Goal: Information Seeking & Learning: Check status

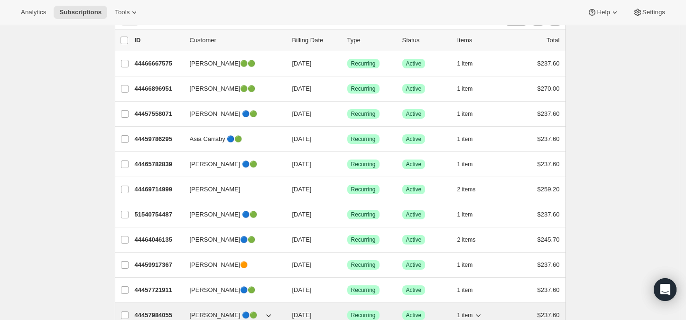
scroll to position [105, 0]
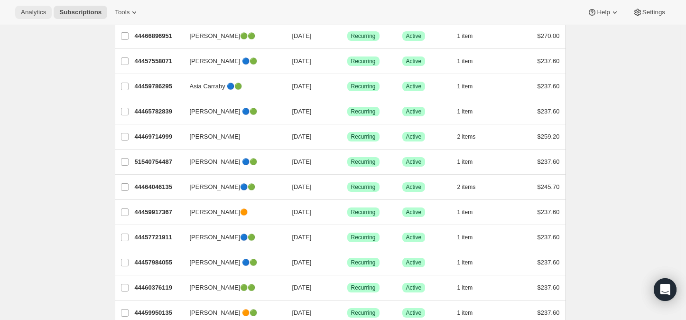
click at [34, 9] on span "Analytics" at bounding box center [33, 13] width 25 height 8
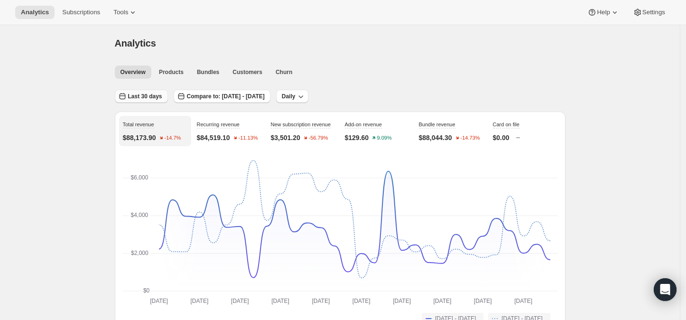
click at [140, 94] on span "Last 30 days" at bounding box center [145, 97] width 34 height 8
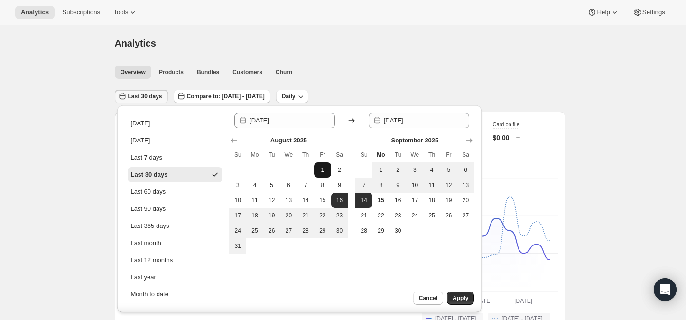
click at [325, 170] on span "1" at bounding box center [322, 170] width 9 height 8
type input "[DATE]"
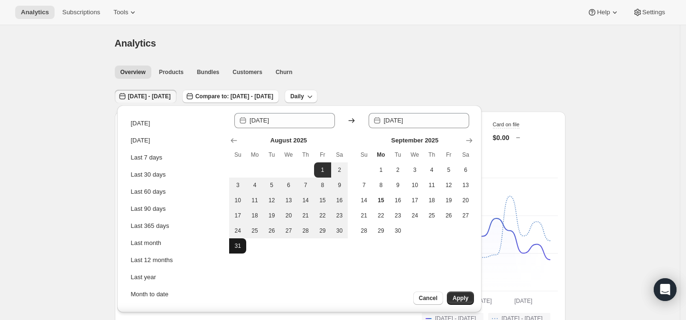
drag, startPoint x: 234, startPoint y: 243, endPoint x: 240, endPoint y: 245, distance: 6.2
click at [238, 244] on span "31" at bounding box center [237, 246] width 9 height 8
type input "[DATE]"
click at [465, 294] on button "Apply" at bounding box center [460, 297] width 27 height 13
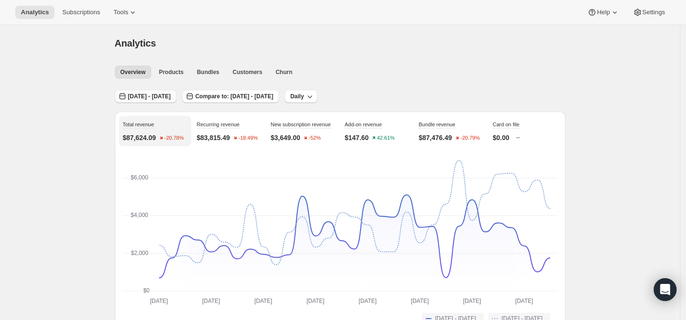
click at [155, 94] on span "[DATE] - [DATE]" at bounding box center [149, 97] width 43 height 8
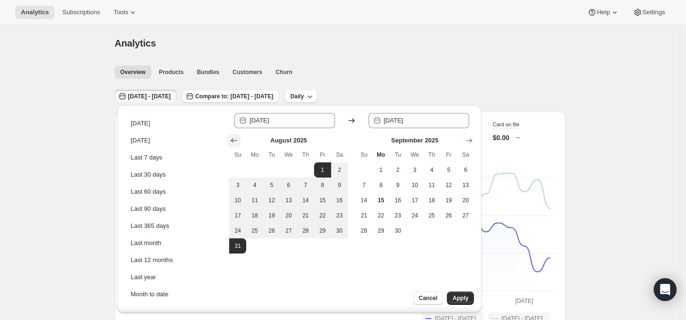
click at [233, 140] on icon "Show previous month, July 2025" at bounding box center [234, 140] width 6 height 5
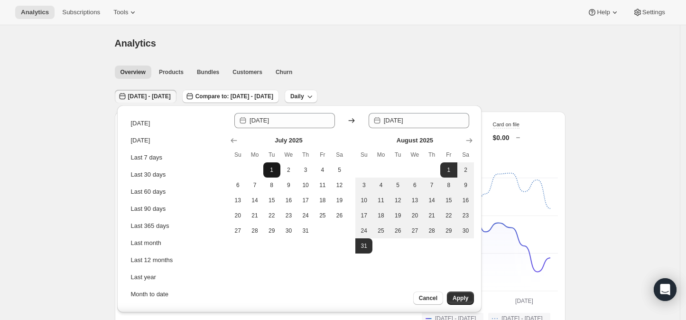
click at [273, 170] on span "1" at bounding box center [271, 170] width 9 height 8
type input "[DATE]"
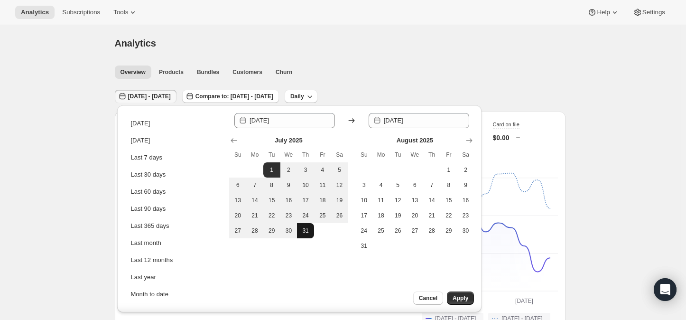
click at [301, 228] on span "31" at bounding box center [305, 231] width 9 height 8
type input "[DATE]"
click at [459, 297] on span "Apply" at bounding box center [461, 298] width 16 height 8
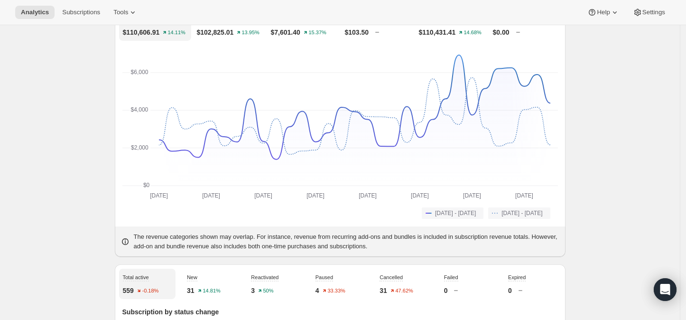
scroll to position [53, 0]
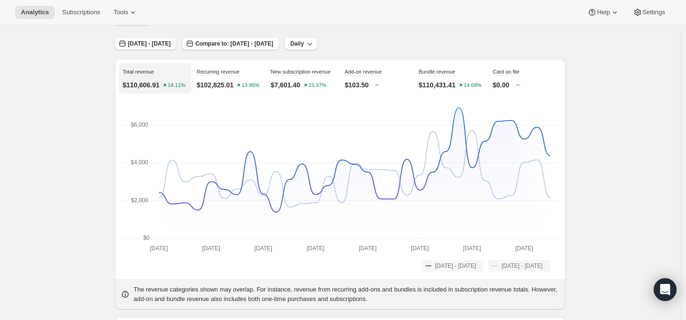
click at [166, 41] on span "[DATE] - [DATE]" at bounding box center [149, 44] width 43 height 8
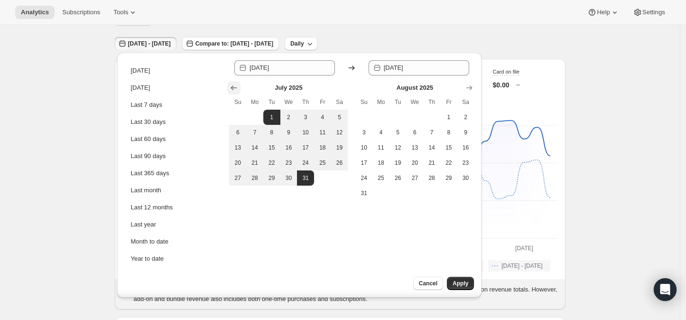
click at [231, 83] on icon "Show previous month, June 2025" at bounding box center [233, 87] width 9 height 9
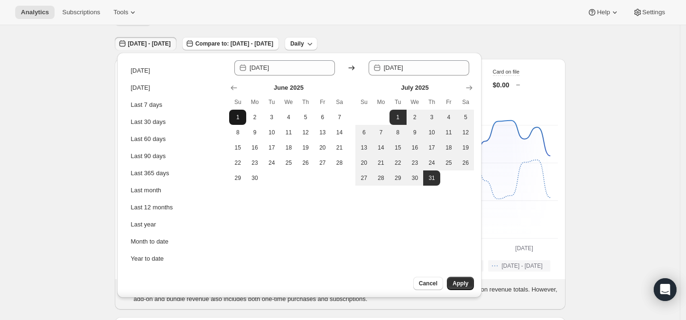
click at [238, 116] on span "1" at bounding box center [237, 117] width 9 height 8
type input "[DATE]"
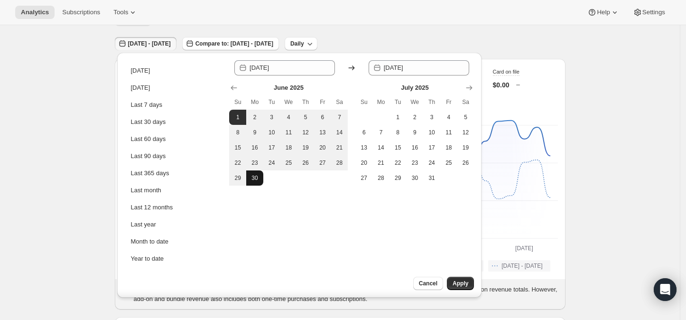
click at [254, 178] on span "30" at bounding box center [254, 178] width 9 height 8
type input "[DATE]"
click at [460, 283] on span "Apply" at bounding box center [461, 283] width 16 height 8
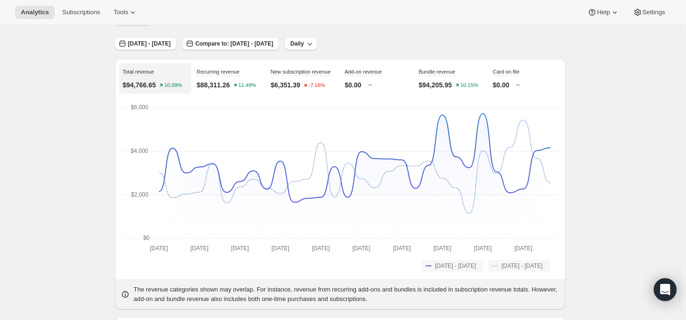
scroll to position [0, 0]
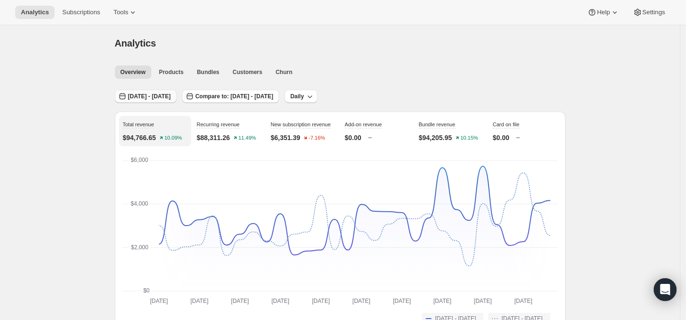
click at [158, 94] on span "[DATE] - [DATE]" at bounding box center [149, 97] width 43 height 8
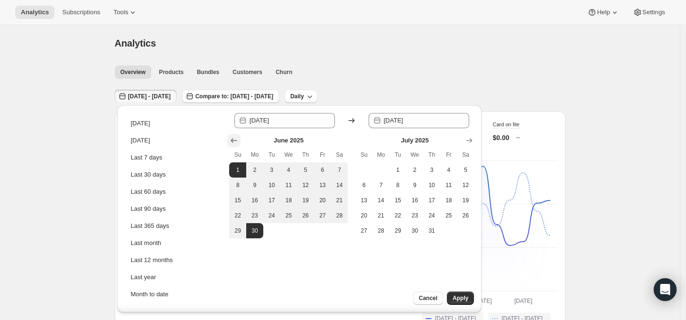
click at [232, 140] on icon "Show previous month, May 2025" at bounding box center [233, 140] width 9 height 9
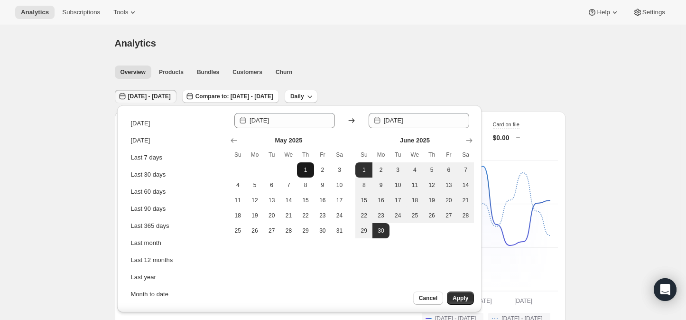
click at [306, 172] on span "1" at bounding box center [305, 170] width 9 height 8
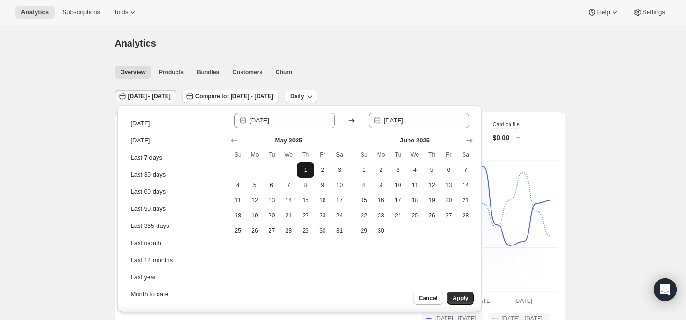
type input "[DATE]"
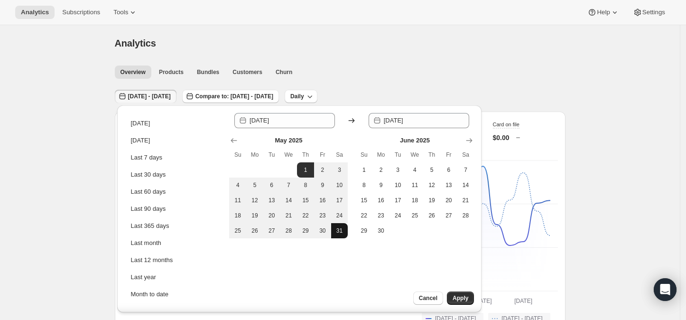
click at [337, 232] on span "31" at bounding box center [339, 231] width 9 height 8
type input "[DATE]"
click at [458, 296] on span "Apply" at bounding box center [461, 298] width 16 height 8
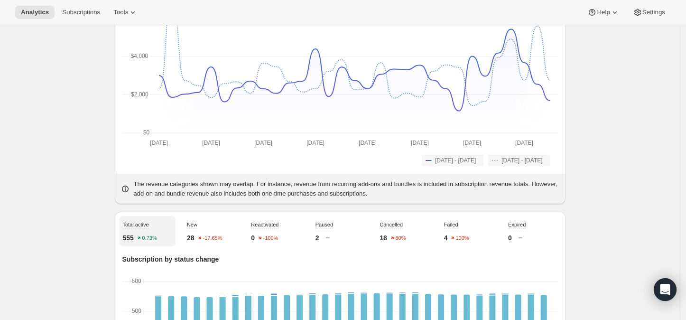
scroll to position [53, 0]
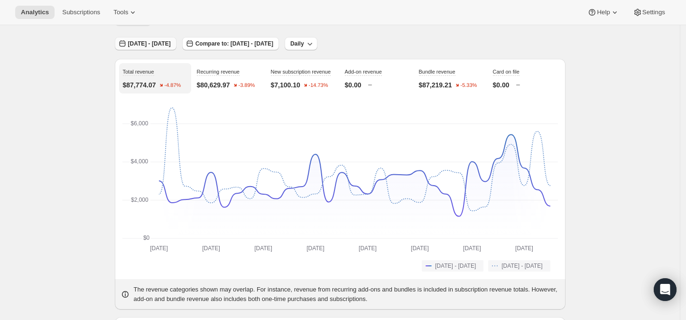
click at [158, 38] on button "[DATE] - [DATE]" at bounding box center [146, 43] width 62 height 13
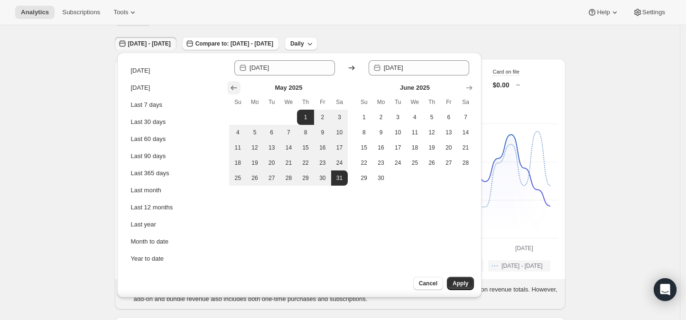
click at [228, 86] on button "Show previous month, April 2025" at bounding box center [233, 87] width 13 height 13
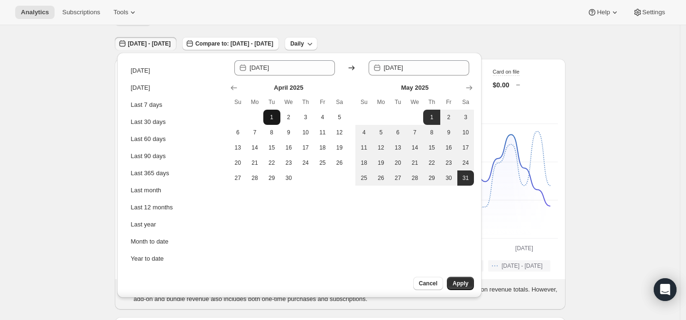
click at [274, 116] on span "1" at bounding box center [271, 117] width 9 height 8
type input "[DATE]"
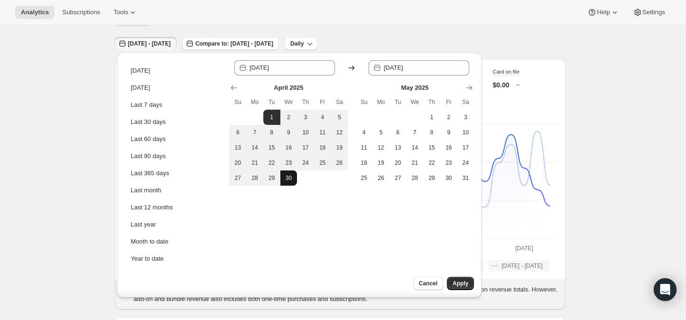
click at [288, 176] on span "30" at bounding box center [288, 178] width 9 height 8
type input "[DATE]"
click at [459, 281] on span "Apply" at bounding box center [461, 283] width 16 height 8
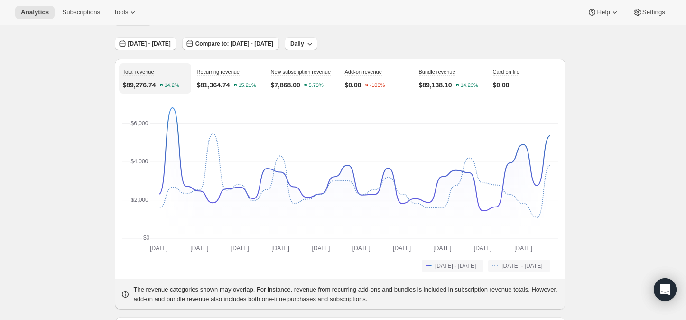
scroll to position [0, 0]
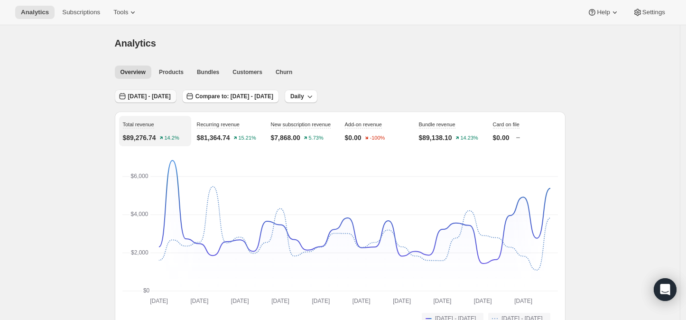
click at [148, 95] on span "[DATE] - [DATE]" at bounding box center [149, 97] width 43 height 8
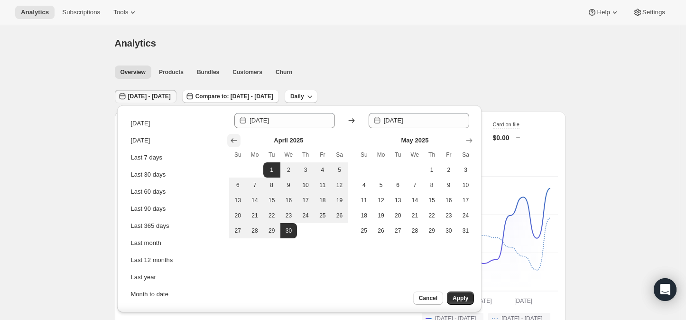
click at [232, 139] on icon "Show previous month, March 2025" at bounding box center [233, 140] width 9 height 9
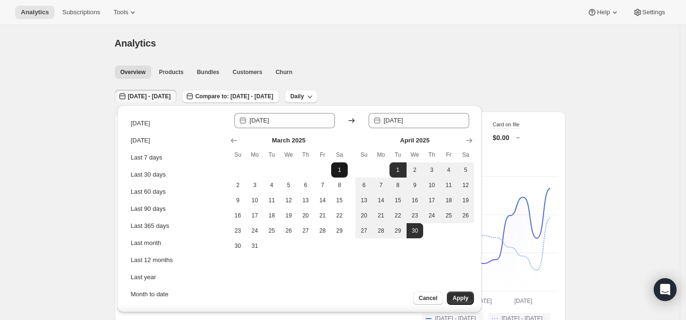
click at [341, 171] on span "1" at bounding box center [339, 170] width 9 height 8
type input "[DATE]"
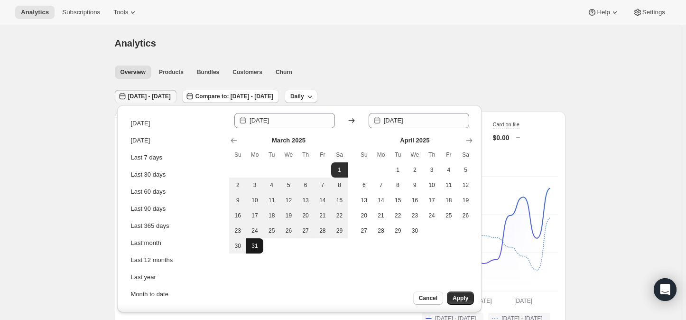
click at [254, 247] on span "31" at bounding box center [254, 246] width 9 height 8
type input "[DATE]"
click at [465, 297] on span "Apply" at bounding box center [461, 298] width 16 height 8
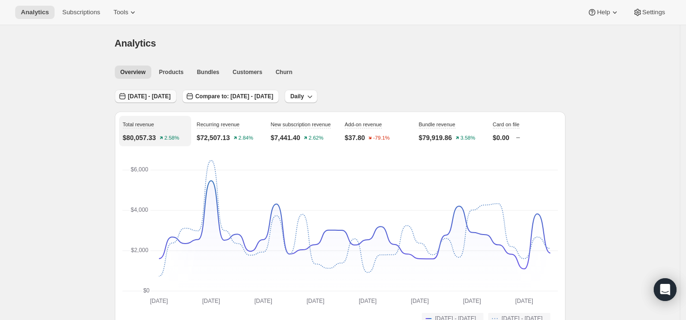
click at [146, 96] on span "[DATE] - [DATE]" at bounding box center [149, 97] width 43 height 8
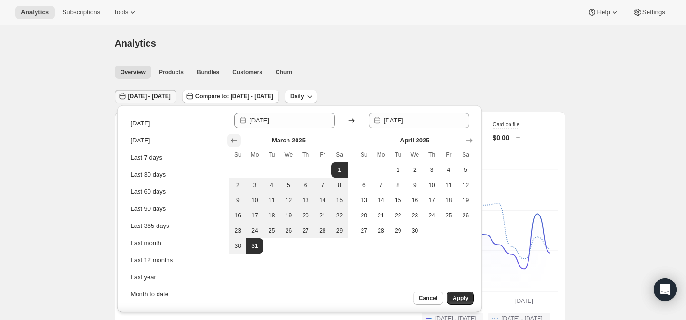
click at [230, 142] on icon "Show previous month, February 2025" at bounding box center [233, 140] width 9 height 9
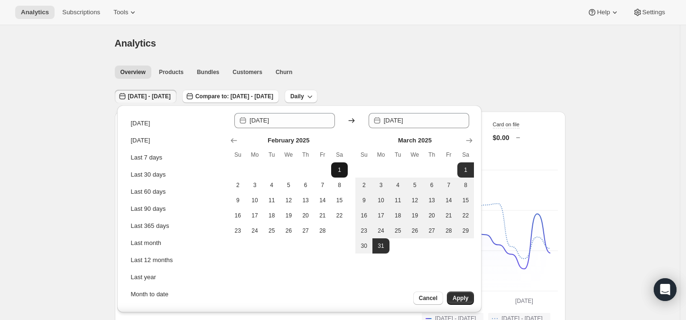
click at [338, 169] on span "1" at bounding box center [339, 170] width 9 height 8
type input "[DATE]"
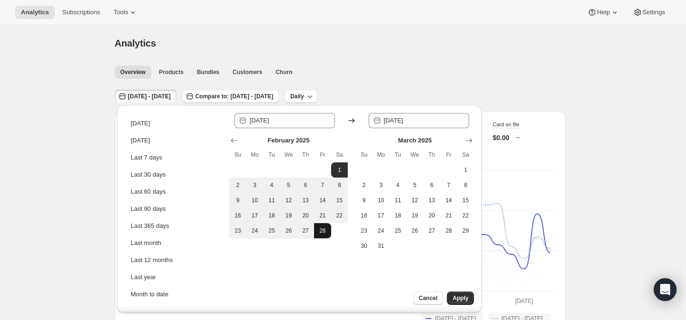
click at [325, 229] on span "28" at bounding box center [322, 231] width 9 height 8
type input "[DATE]"
click at [461, 296] on span "Apply" at bounding box center [461, 298] width 16 height 8
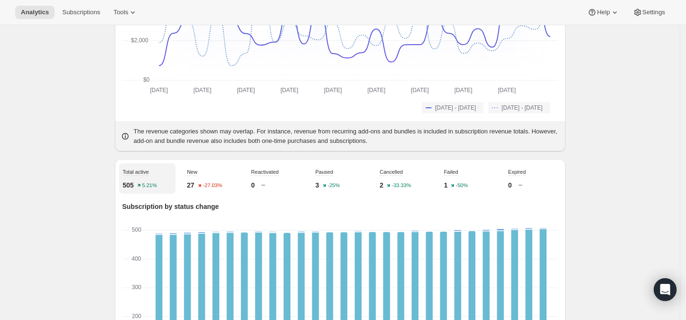
scroll to position [53, 0]
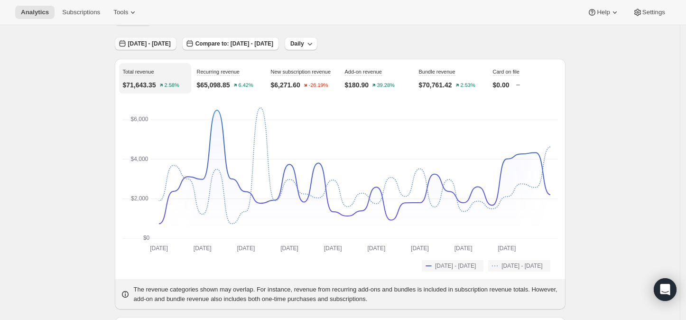
click at [150, 42] on span "[DATE] - [DATE]" at bounding box center [149, 44] width 43 height 8
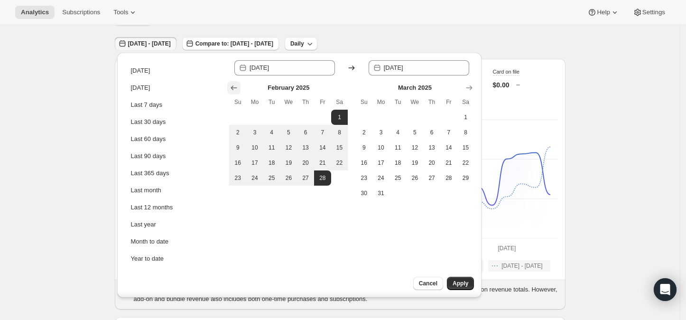
click at [235, 87] on icon "Show previous month, January 2025" at bounding box center [233, 87] width 9 height 9
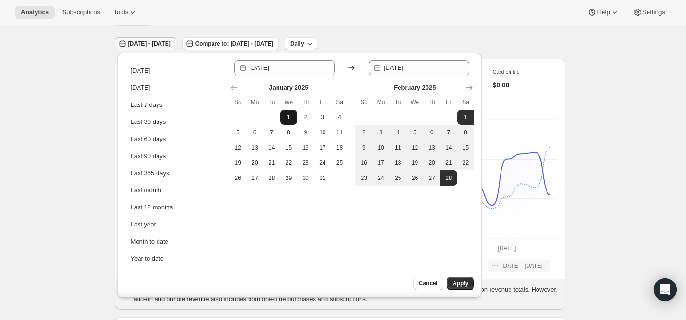
click at [288, 117] on span "1" at bounding box center [288, 117] width 9 height 8
type input "[DATE]"
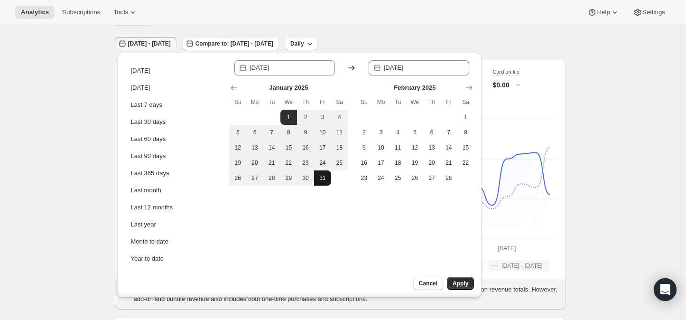
click at [324, 173] on button "31" at bounding box center [322, 177] width 17 height 15
type input "[DATE]"
click at [455, 278] on button "Apply" at bounding box center [460, 283] width 27 height 13
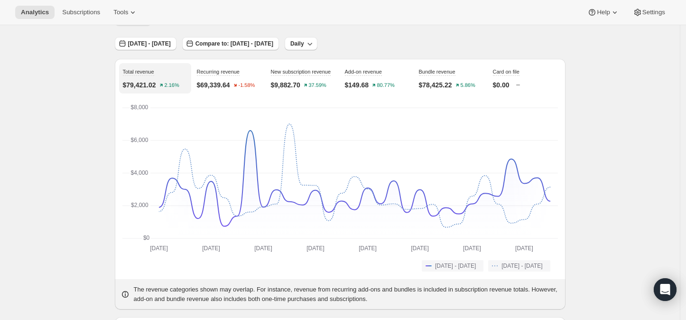
scroll to position [0, 0]
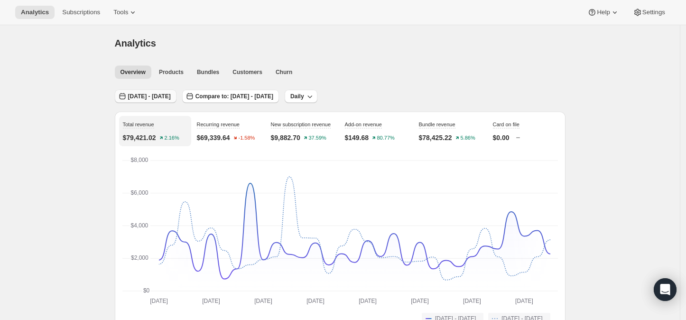
click at [153, 93] on span "[DATE] - [DATE]" at bounding box center [149, 97] width 43 height 8
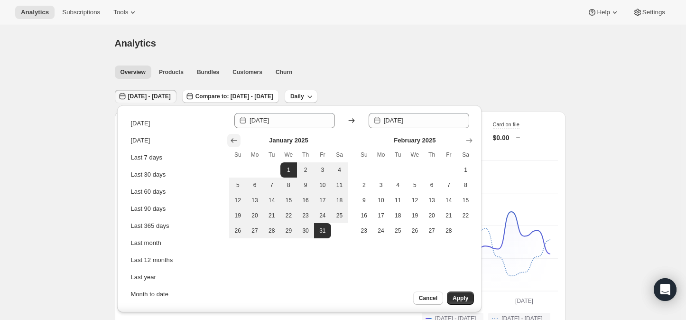
click at [233, 140] on icon "Show previous month, December 2024" at bounding box center [234, 140] width 6 height 5
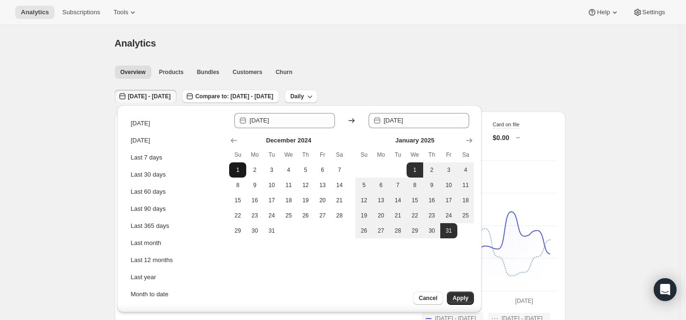
click at [238, 171] on span "1" at bounding box center [237, 170] width 9 height 8
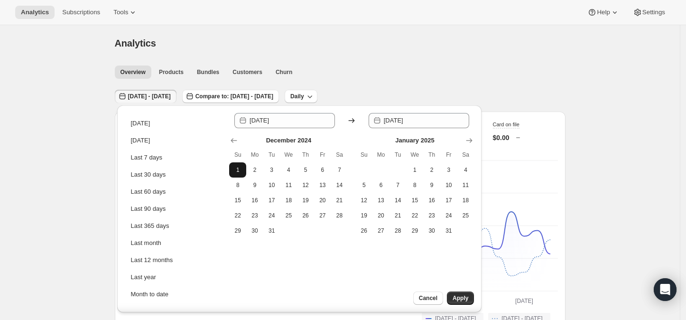
type input "[DATE]"
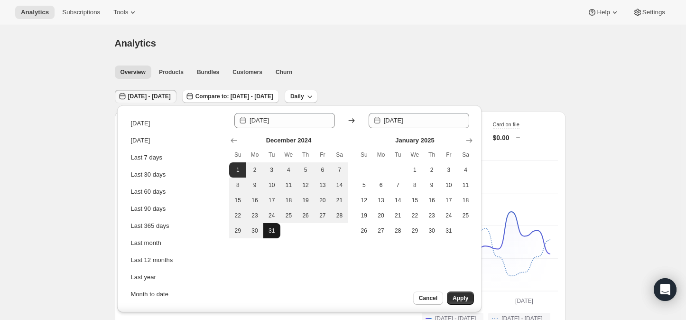
click at [270, 232] on span "31" at bounding box center [271, 231] width 9 height 8
type input "[DATE]"
click at [464, 298] on span "Apply" at bounding box center [461, 298] width 16 height 8
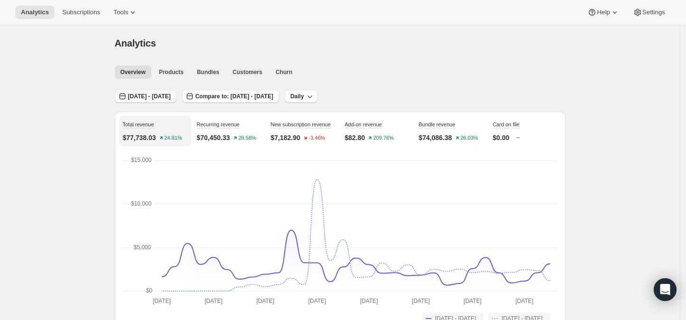
click at [143, 95] on span "[DATE] - [DATE]" at bounding box center [149, 97] width 43 height 8
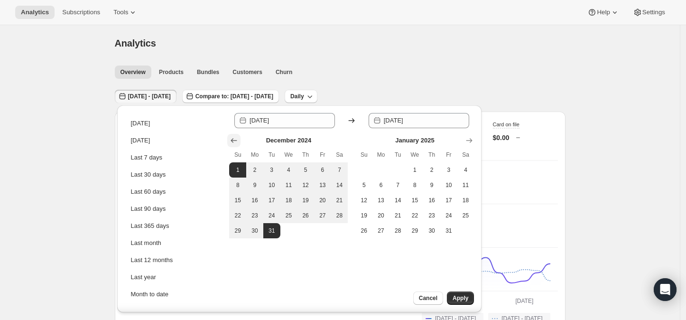
click at [232, 140] on icon "Show previous month, November 2024" at bounding box center [234, 140] width 6 height 5
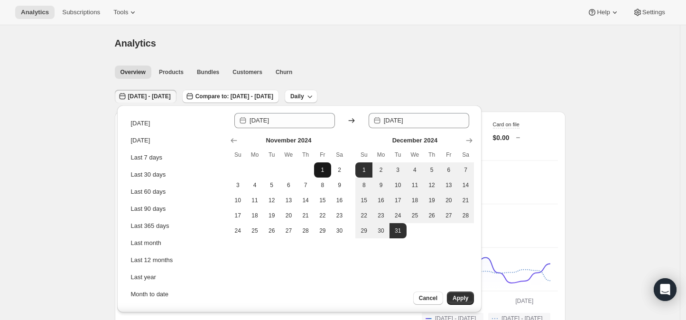
click at [324, 168] on span "1" at bounding box center [322, 170] width 9 height 8
type input "[DATE]"
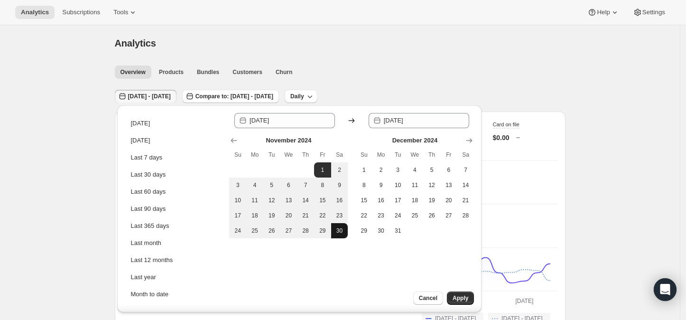
click at [338, 231] on span "30" at bounding box center [339, 231] width 9 height 8
type input "[DATE]"
click at [455, 294] on button "Apply" at bounding box center [460, 297] width 27 height 13
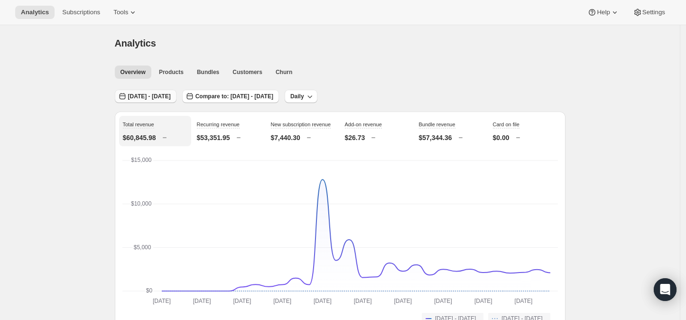
click at [158, 95] on span "[DATE] - [DATE]" at bounding box center [149, 97] width 43 height 8
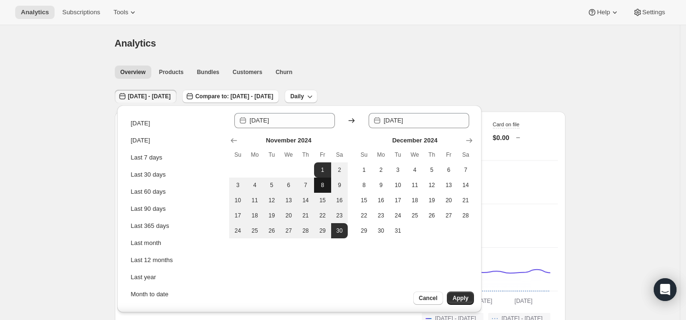
click at [320, 186] on span "8" at bounding box center [322, 185] width 9 height 8
type input "[DATE]"
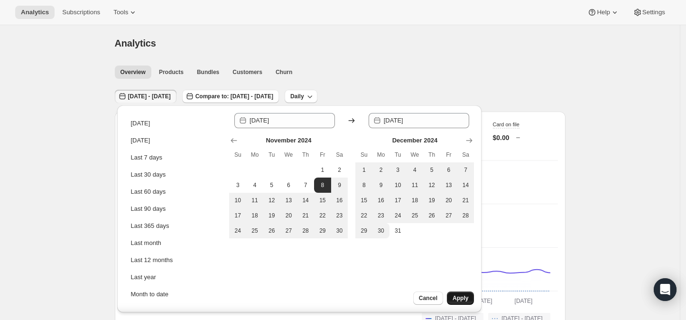
click at [455, 298] on span "Apply" at bounding box center [461, 298] width 16 height 8
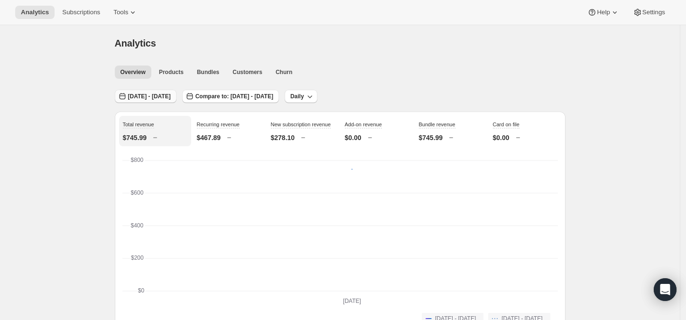
click at [171, 95] on span "[DATE] - [DATE]" at bounding box center [149, 97] width 43 height 8
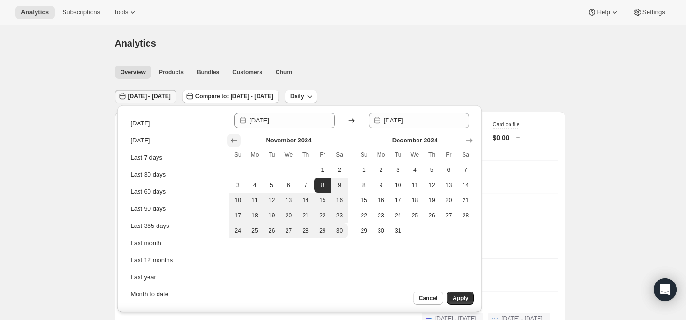
click at [228, 137] on button "Show previous month, October 2024" at bounding box center [233, 140] width 13 height 13
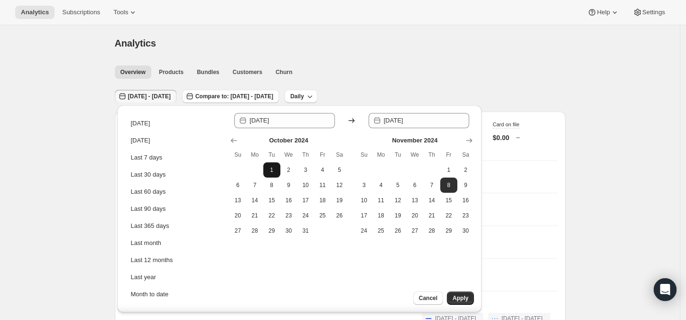
click at [266, 165] on button "1" at bounding box center [271, 169] width 17 height 15
type input "[DATE]"
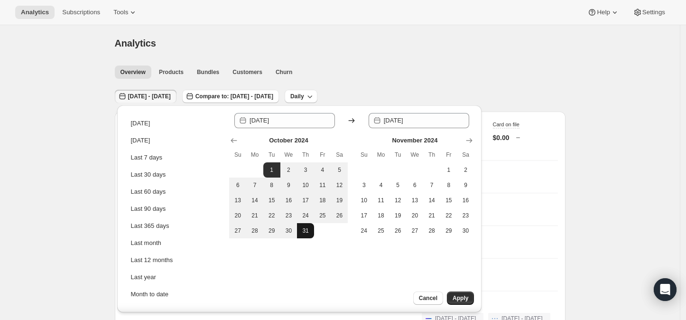
click at [309, 228] on span "31" at bounding box center [305, 231] width 9 height 8
type input "[DATE]"
click at [458, 293] on button "Apply" at bounding box center [460, 297] width 27 height 13
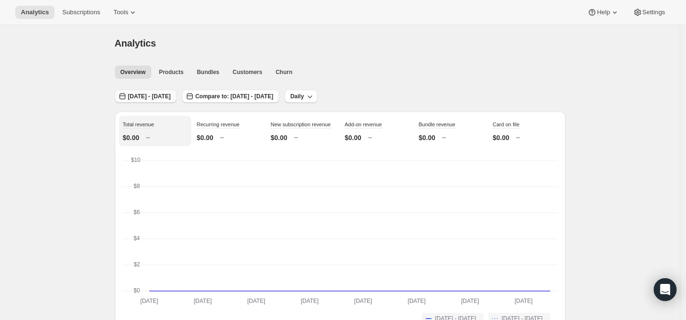
click at [162, 96] on span "[DATE] - [DATE]" at bounding box center [149, 97] width 43 height 8
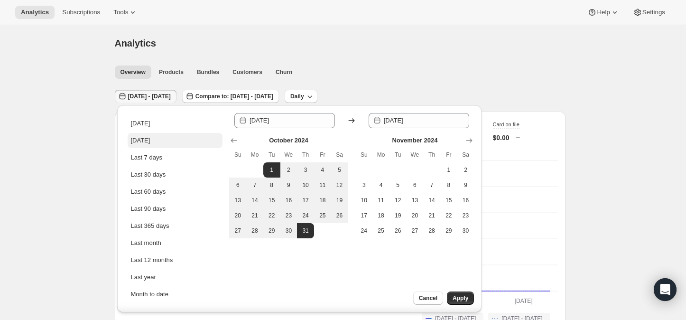
click at [161, 140] on button "[DATE]" at bounding box center [175, 140] width 95 height 15
type input "[DATE]"
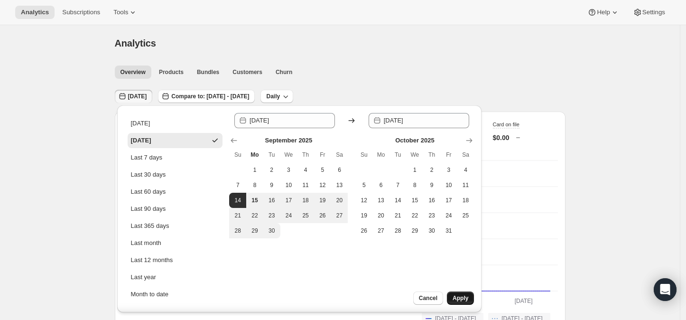
click at [464, 296] on span "Apply" at bounding box center [461, 298] width 16 height 8
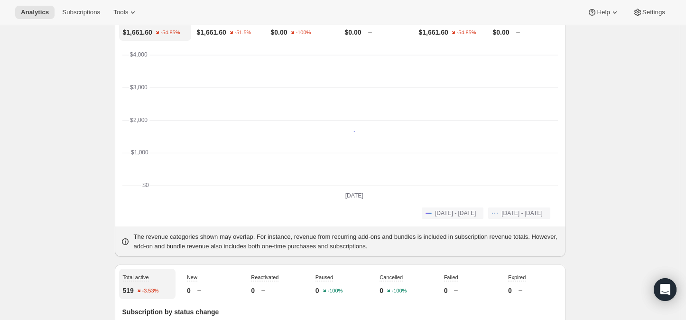
scroll to position [53, 0]
